Goal: Task Accomplishment & Management: Manage account settings

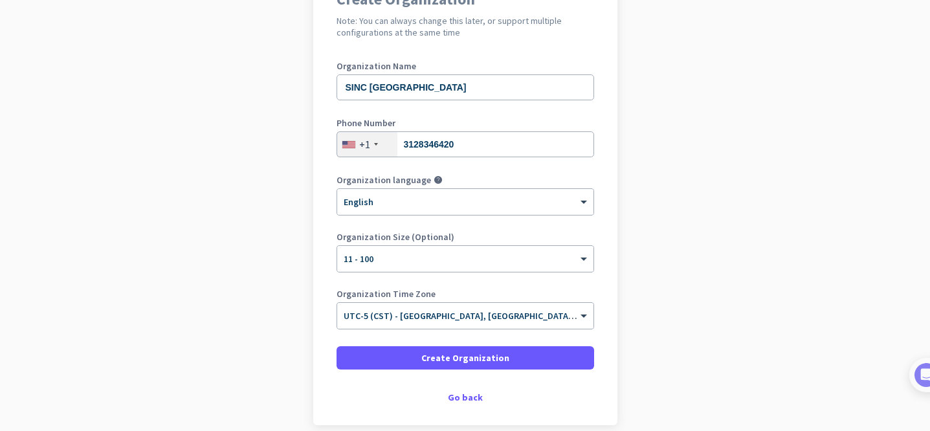
scroll to position [155, 0]
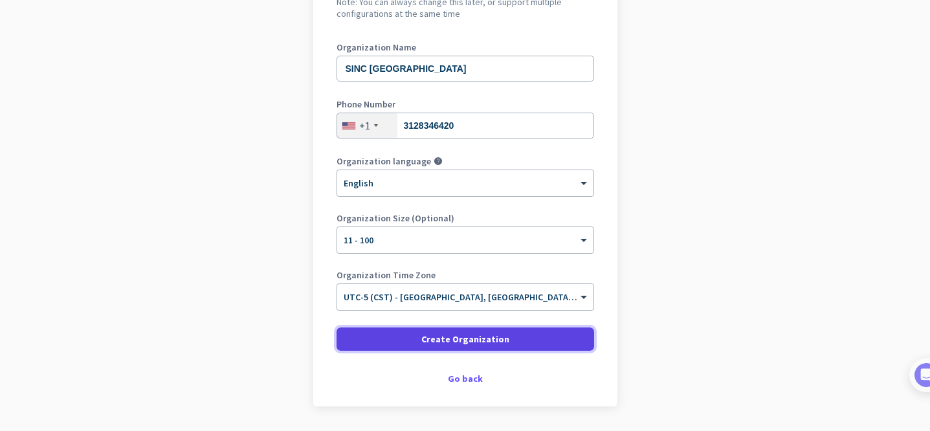
click at [517, 342] on span at bounding box center [464, 338] width 257 height 31
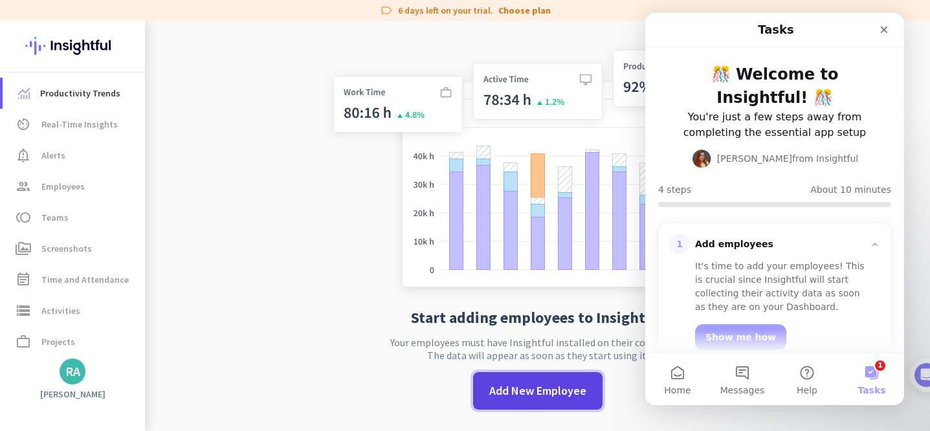
click at [517, 387] on span "Add New Employee" at bounding box center [537, 390] width 97 height 17
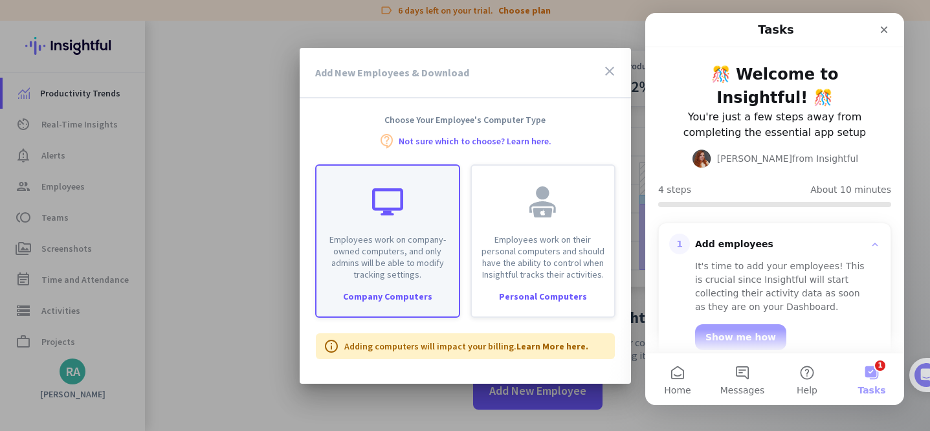
click at [382, 268] on p "Employees work on company-owned computers, and only admins will be able to modi…" at bounding box center [387, 257] width 127 height 47
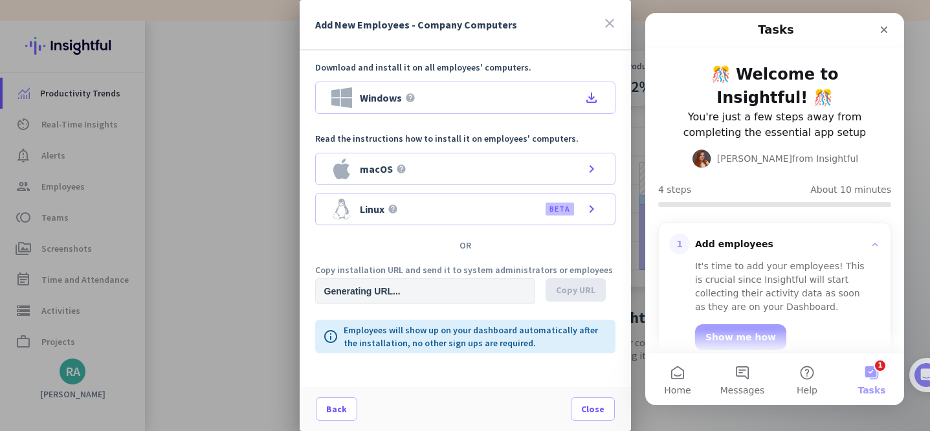
type input "https://app.insightful.io/#/installation/company?token=eyJhbGciOiJIUzI1NiIsInR5…"
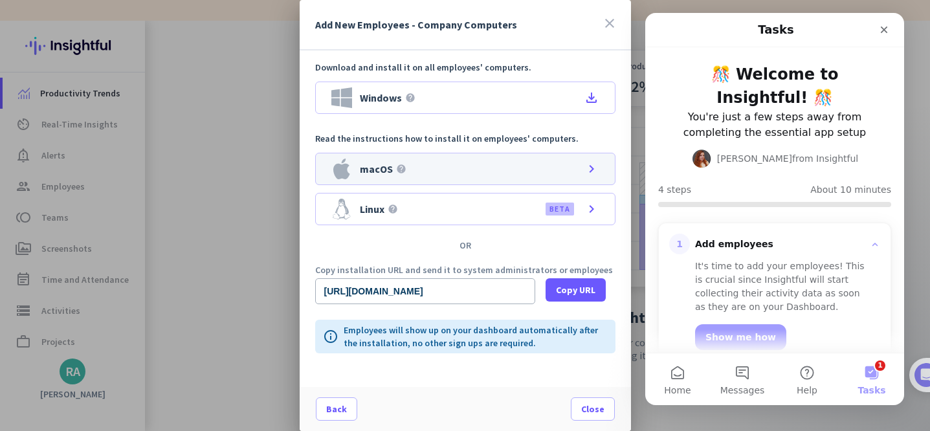
click at [593, 171] on icon "chevron_right" at bounding box center [591, 169] width 16 height 16
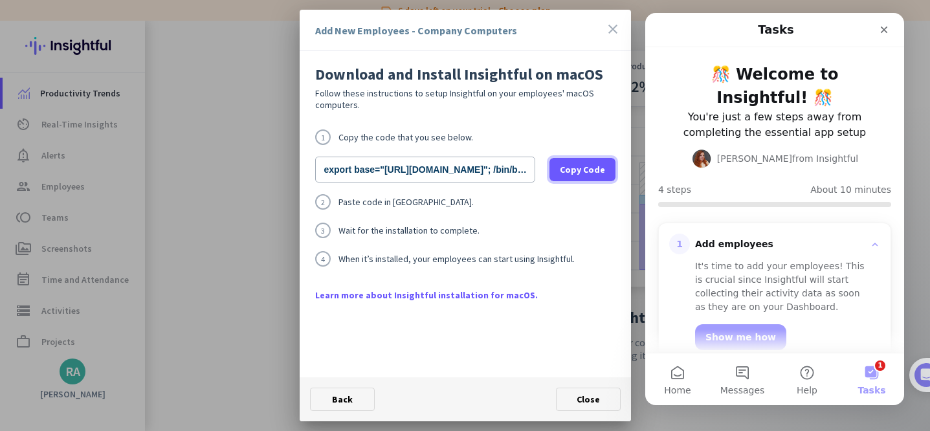
click at [593, 171] on span "Copy Code" at bounding box center [582, 169] width 45 height 13
click at [612, 28] on icon "close" at bounding box center [613, 29] width 16 height 16
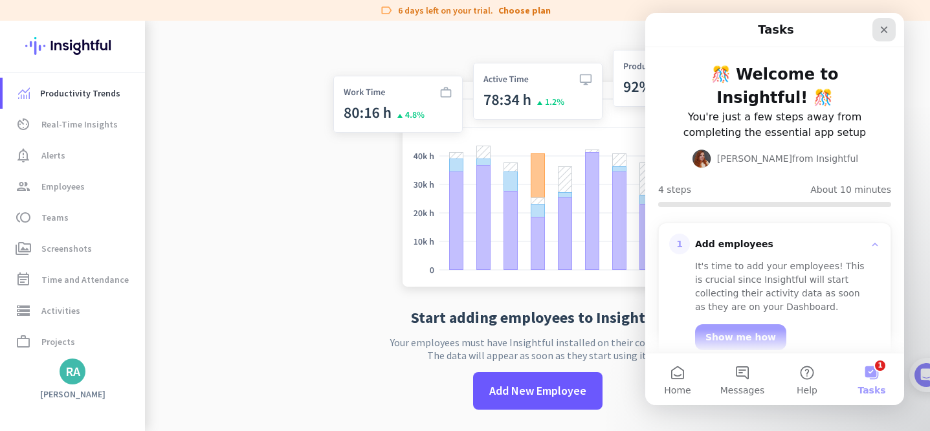
click at [886, 28] on icon "Close" at bounding box center [883, 30] width 10 height 10
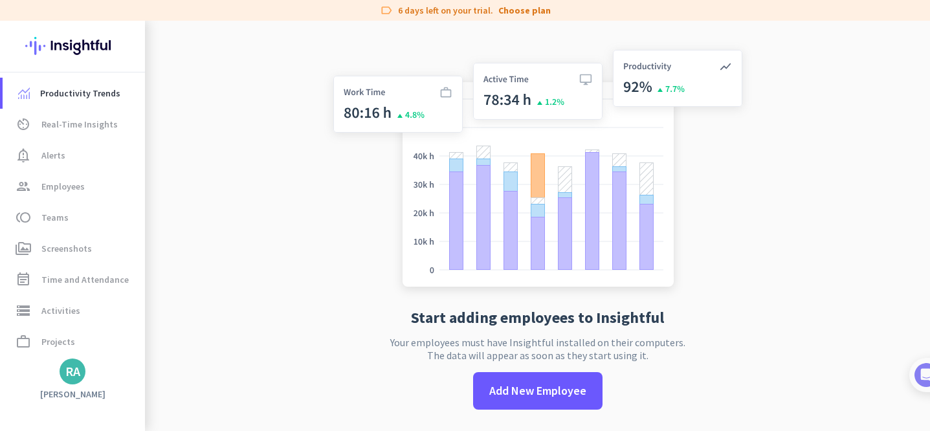
click at [76, 376] on div "RA" at bounding box center [72, 371] width 15 height 13
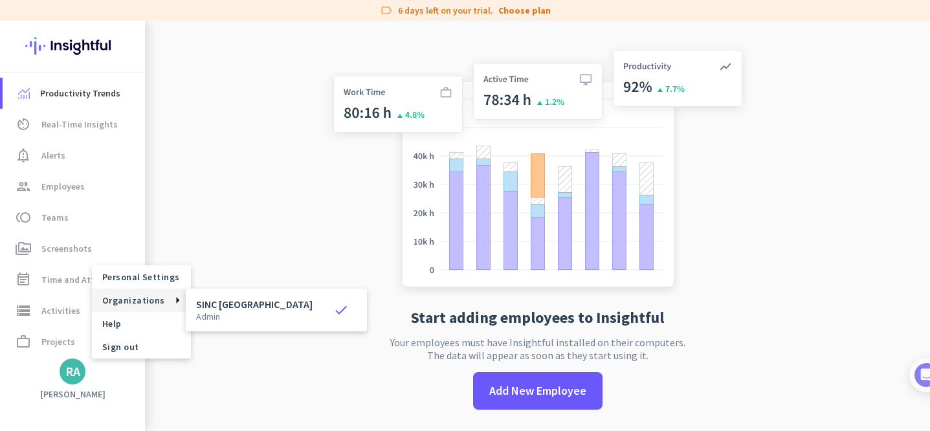
click at [133, 301] on span "Organizations" at bounding box center [133, 300] width 63 height 12
click at [215, 306] on h3 "SINC USA" at bounding box center [254, 304] width 116 height 10
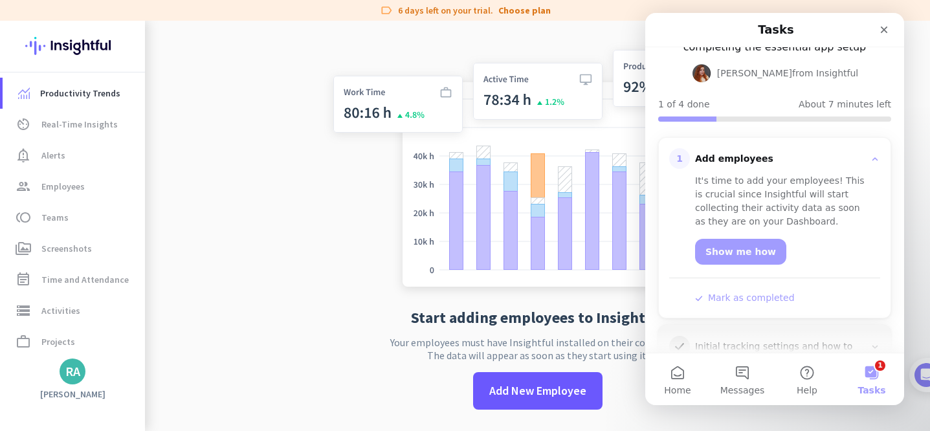
scroll to position [90, 0]
